Goal: Transaction & Acquisition: Purchase product/service

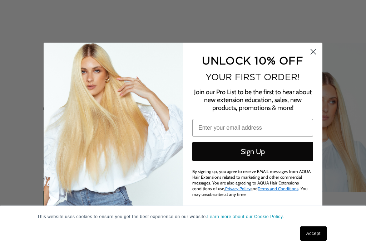
scroll to position [0, 316]
click at [312, 57] on circle "Close dialog" at bounding box center [314, 51] width 12 height 12
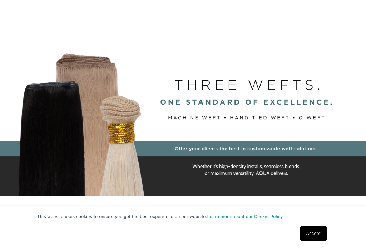
scroll to position [0, 631]
click at [335, 134] on div "BUILT FOR  PERFORMANCE. TRUSTED BY PROFESSIONALS. Premium hair extensions desig…" at bounding box center [183, 119] width 366 height 322
click at [316, 240] on link "Accept" at bounding box center [314, 233] width 26 height 14
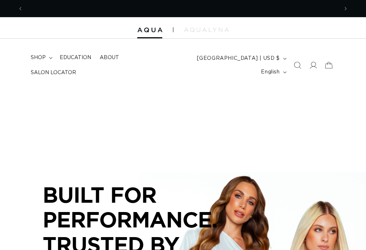
scroll to position [0, 316]
click at [39, 61] on span "shop" at bounding box center [38, 57] width 15 height 6
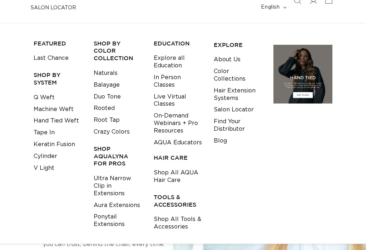
scroll to position [0, 0]
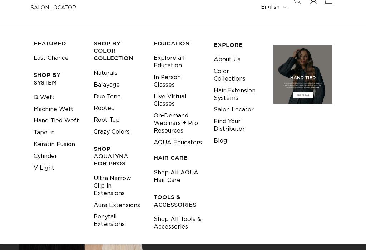
click at [100, 176] on link "Ultra Narrow Clip in Extensions" at bounding box center [118, 185] width 49 height 26
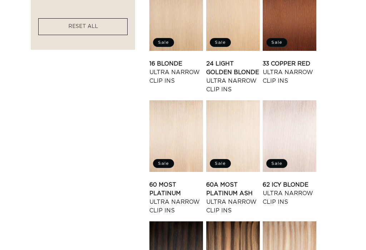
click at [178, 180] on link "60 Most Platinum Ultra Narrow Clip Ins" at bounding box center [177, 197] width 54 height 34
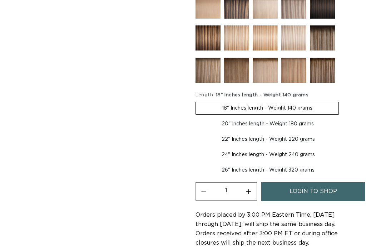
scroll to position [0, 316]
click at [300, 196] on span "login to shop" at bounding box center [314, 191] width 48 height 18
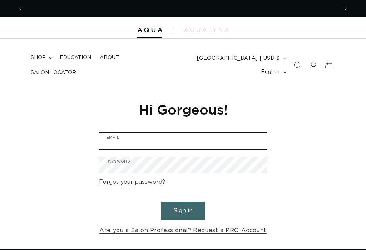
click at [205, 139] on input "Email" at bounding box center [182, 141] width 167 height 16
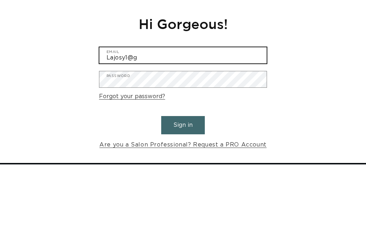
scroll to position [0, 316]
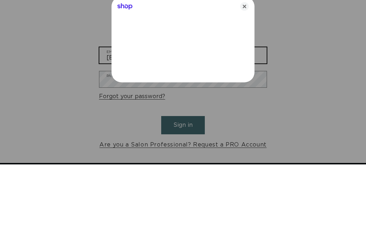
type input "Lajosy1@gmail.com"
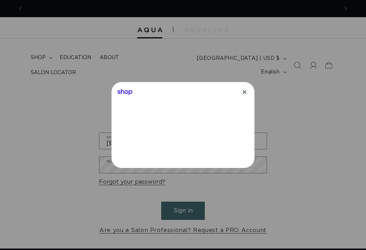
scroll to position [0, 631]
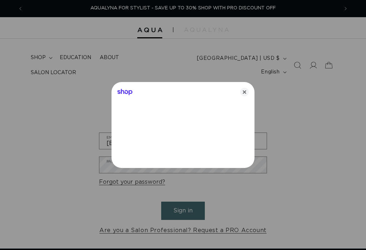
click at [246, 92] on icon "Close" at bounding box center [244, 92] width 9 height 9
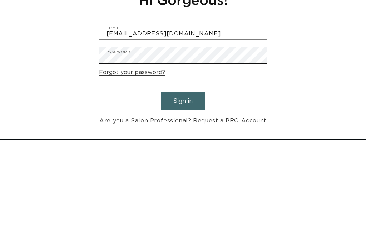
scroll to position [0, 316]
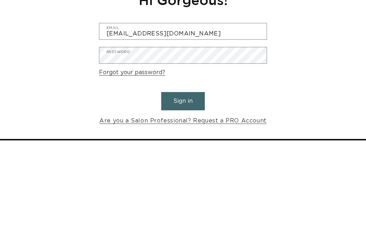
click at [190, 201] on button "Sign in" at bounding box center [183, 210] width 44 height 18
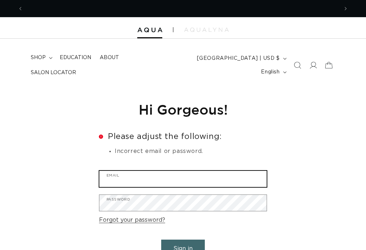
click at [201, 171] on input "Email" at bounding box center [182, 179] width 167 height 16
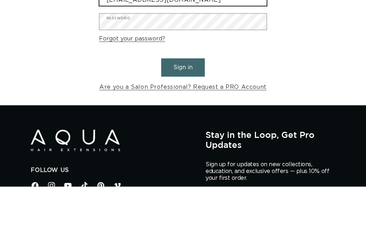
type input "[EMAIL_ADDRESS][DOMAIN_NAME]"
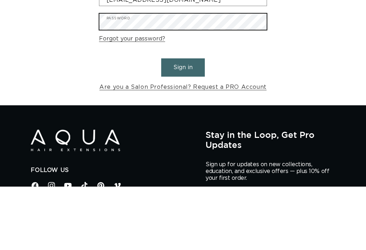
scroll to position [0, 631]
click at [183, 127] on button "Sign in" at bounding box center [183, 131] width 44 height 18
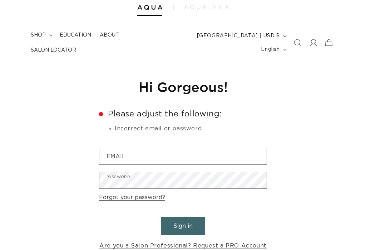
scroll to position [17, 0]
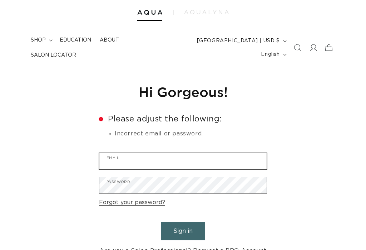
click at [219, 158] on input "Email" at bounding box center [182, 162] width 167 height 16
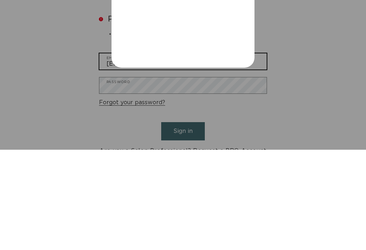
scroll to position [0, 0]
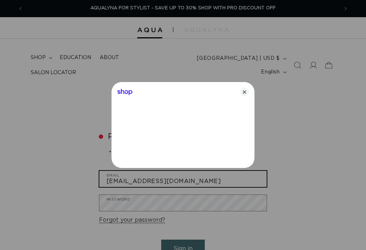
type input "Lajosy1@gmail.com"
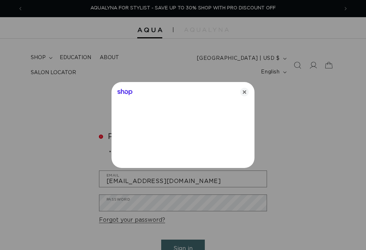
click at [183, 202] on div at bounding box center [183, 125] width 366 height 250
click at [248, 93] on icon "Close" at bounding box center [244, 92] width 9 height 9
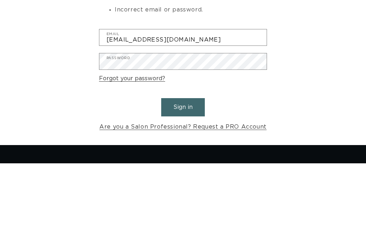
click at [185, 185] on button "Sign in" at bounding box center [183, 194] width 44 height 18
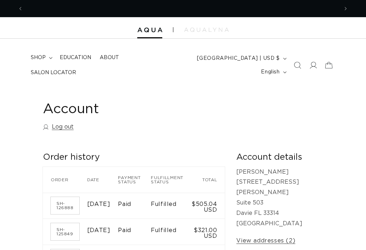
scroll to position [0, 631]
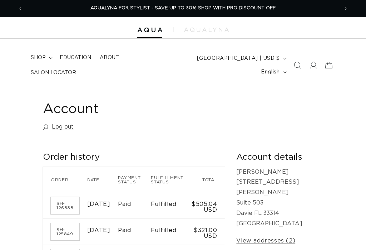
click at [39, 61] on span "shop" at bounding box center [38, 57] width 15 height 6
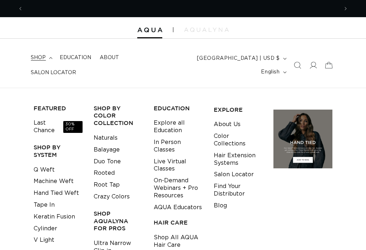
scroll to position [0, 316]
click at [38, 61] on span "shop" at bounding box center [38, 57] width 15 height 6
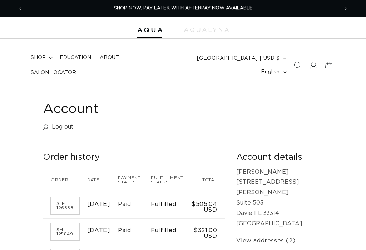
click at [43, 61] on span "shop" at bounding box center [38, 57] width 15 height 6
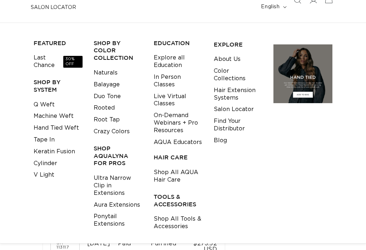
scroll to position [67, 0]
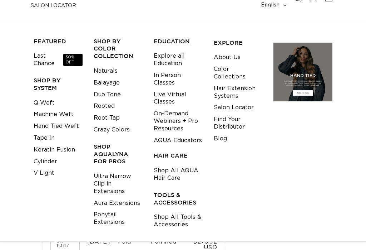
click at [104, 174] on link "Ultra Narrow Clip in Extensions" at bounding box center [118, 184] width 49 height 26
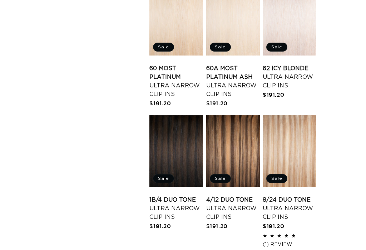
click at [179, 64] on link "60 Most Platinum Ultra Narrow Clip Ins" at bounding box center [177, 81] width 54 height 34
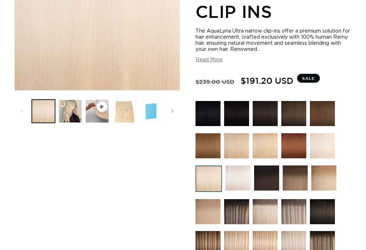
scroll to position [0, 316]
